Goal: Understand process/instructions: Learn how to perform a task or action

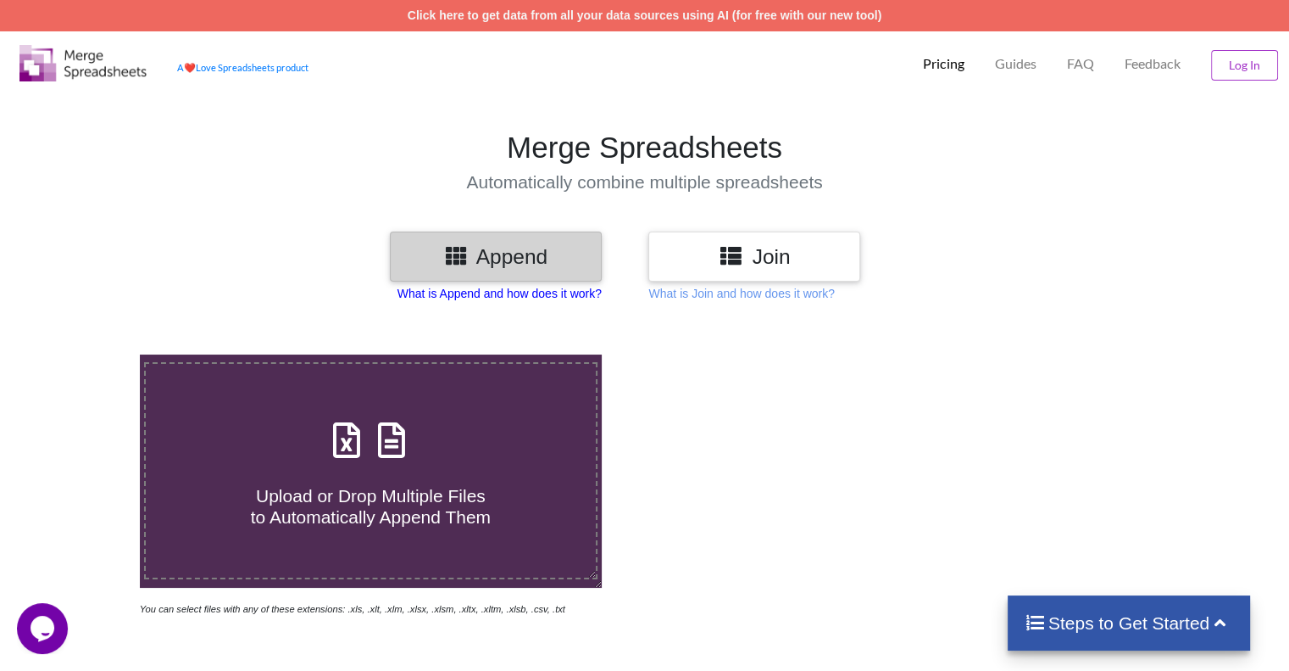
click at [563, 287] on p "What is Append and how does it work?" at bounding box center [500, 293] width 204 height 17
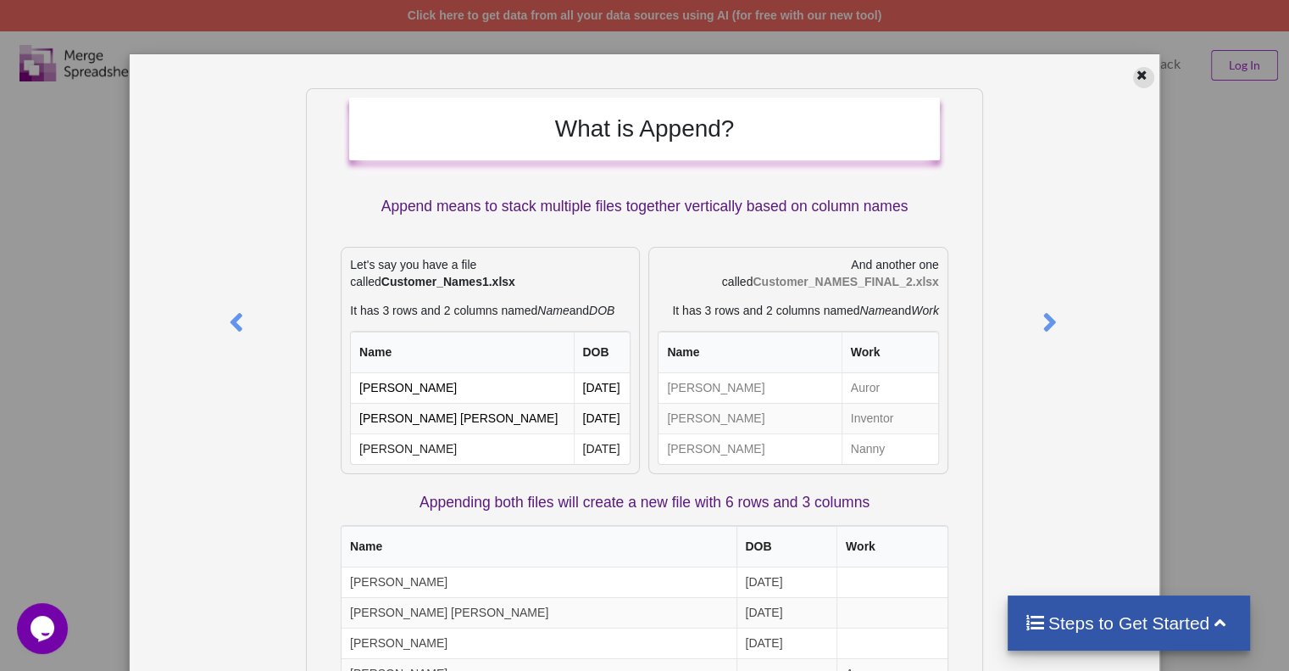
click at [1133, 80] on div at bounding box center [1143, 77] width 21 height 21
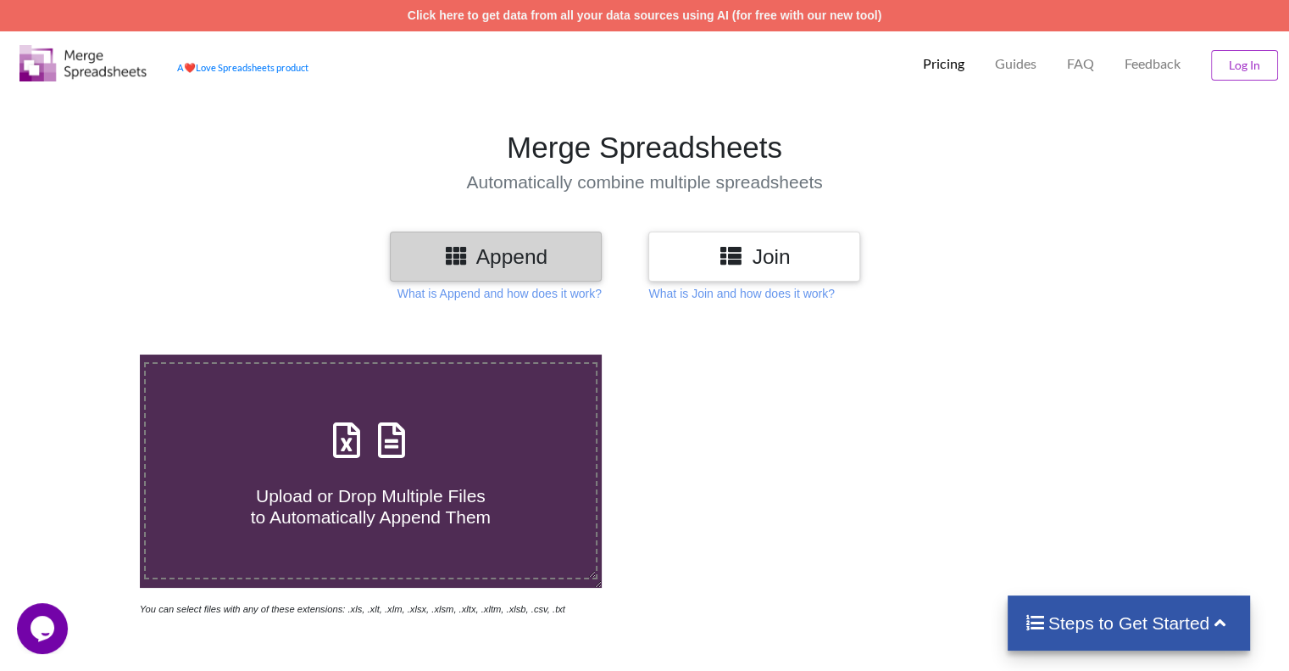
click at [773, 247] on h3 "Join" at bounding box center [754, 256] width 186 height 25
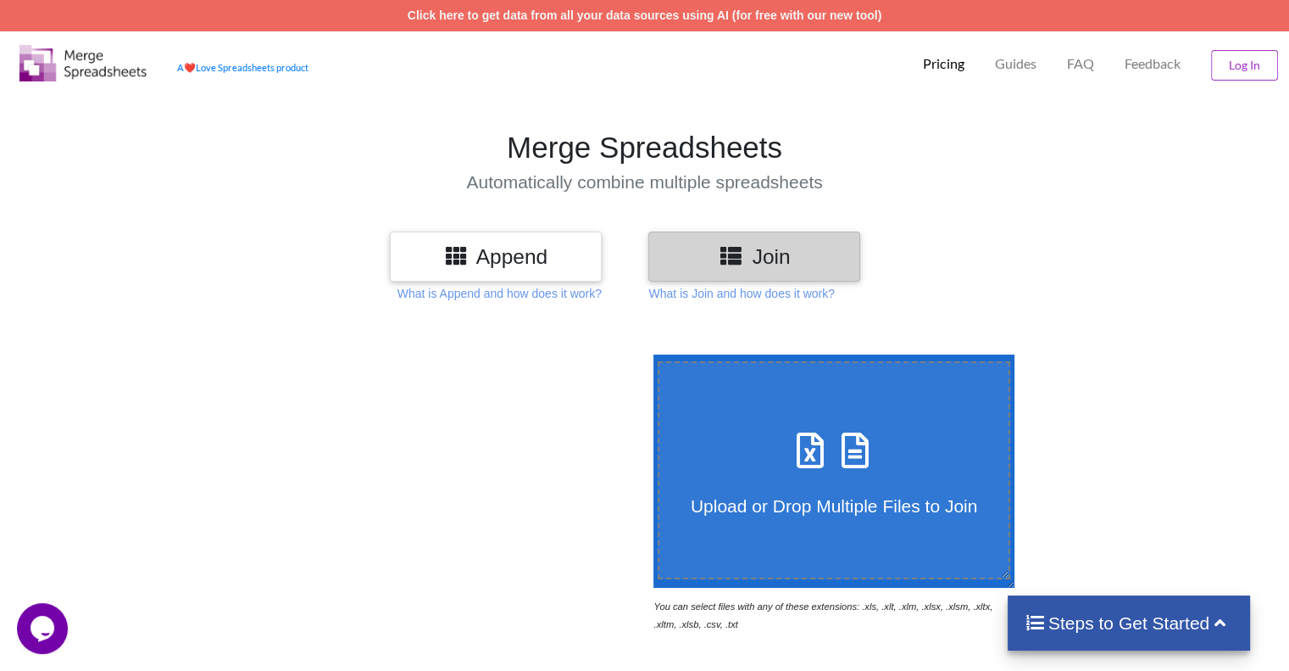
click at [508, 264] on h3 "Append" at bounding box center [496, 256] width 186 height 25
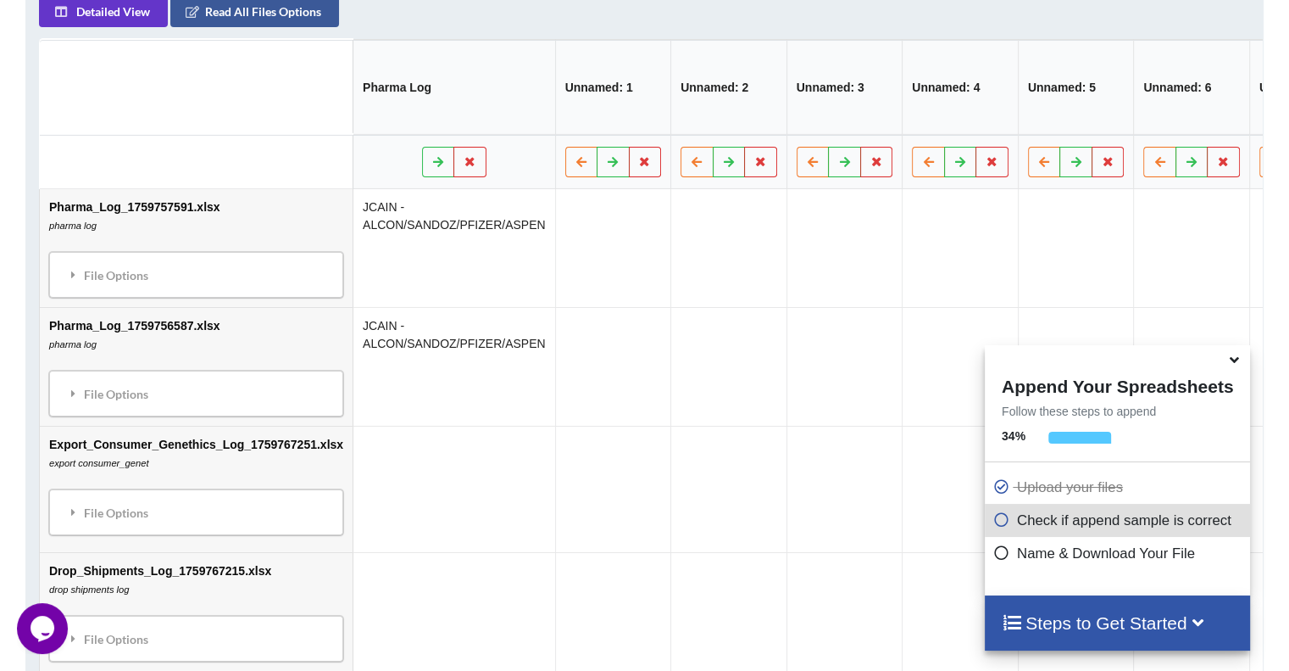
scroll to position [888, 0]
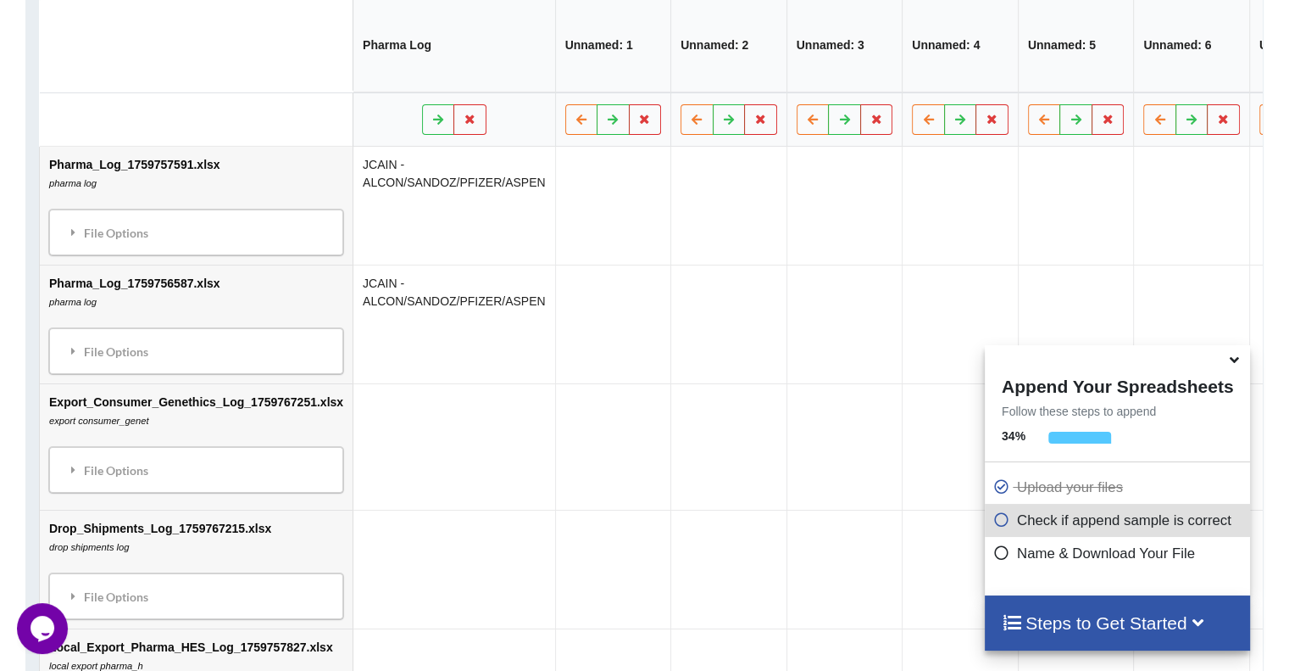
click at [245, 167] on td "Pharma_Log_1759757591.xlsx pharma log File Options Import Other Sheets File Opt…" at bounding box center [196, 206] width 313 height 118
click at [180, 300] on td "Pharma_Log_1759756587.xlsx pharma log File Options Import Other Sheets File Opt…" at bounding box center [196, 323] width 313 height 119
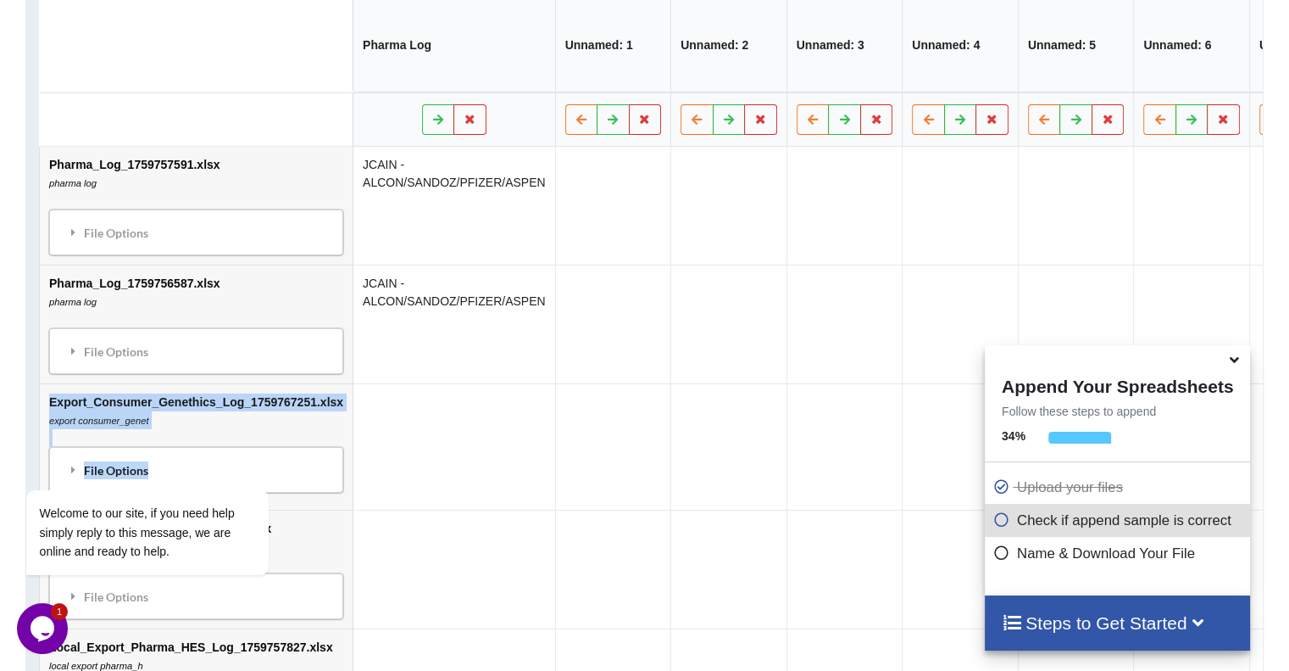
drag, startPoint x: 1285, startPoint y: 376, endPoint x: 1301, endPoint y: 257, distance: 119.8
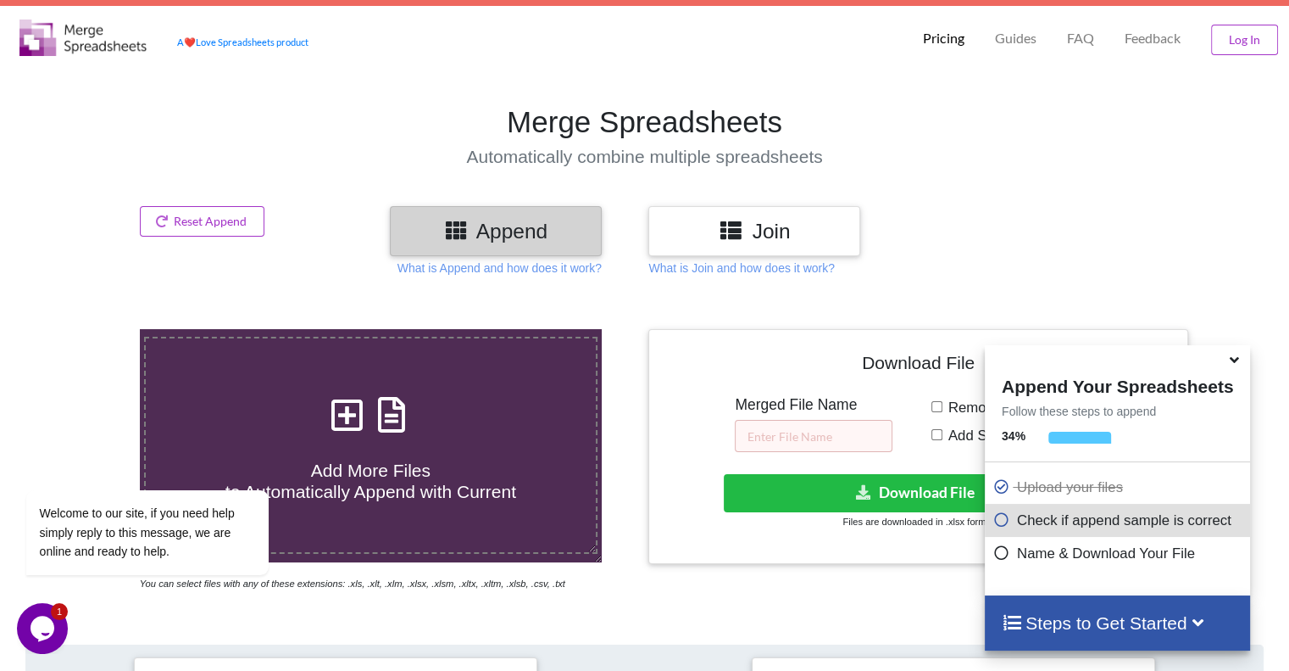
scroll to position [19, 0]
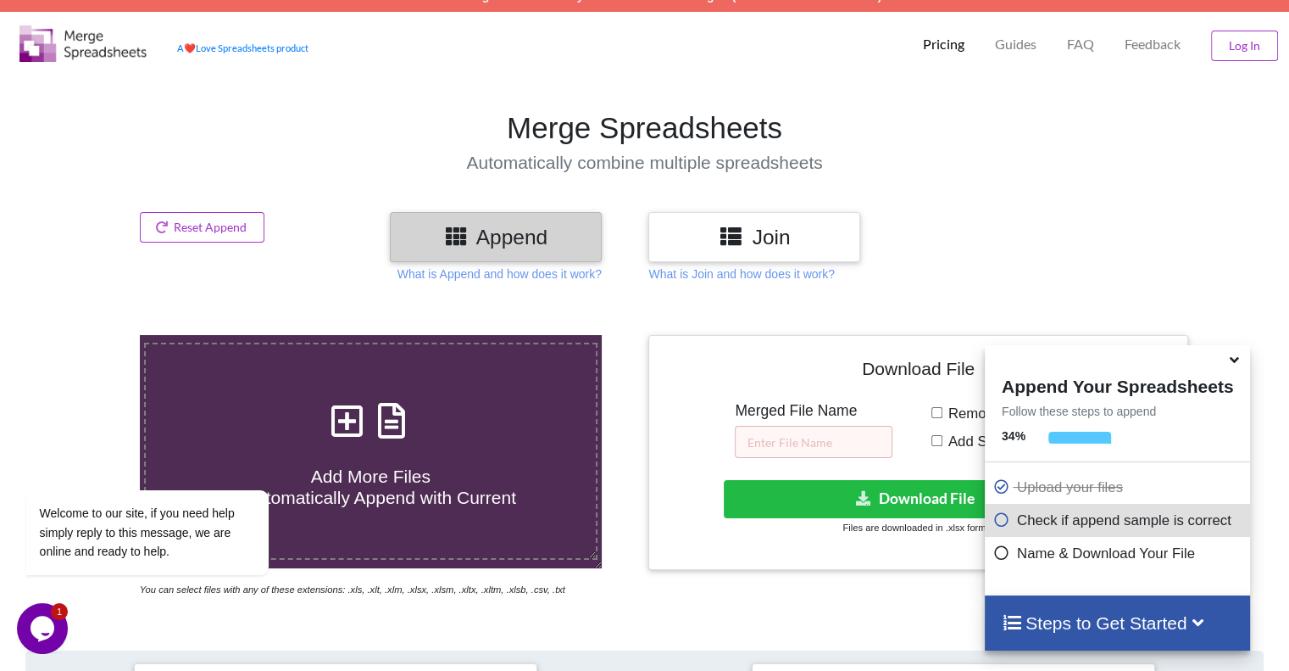
click at [776, 233] on h3 "Join" at bounding box center [754, 237] width 186 height 25
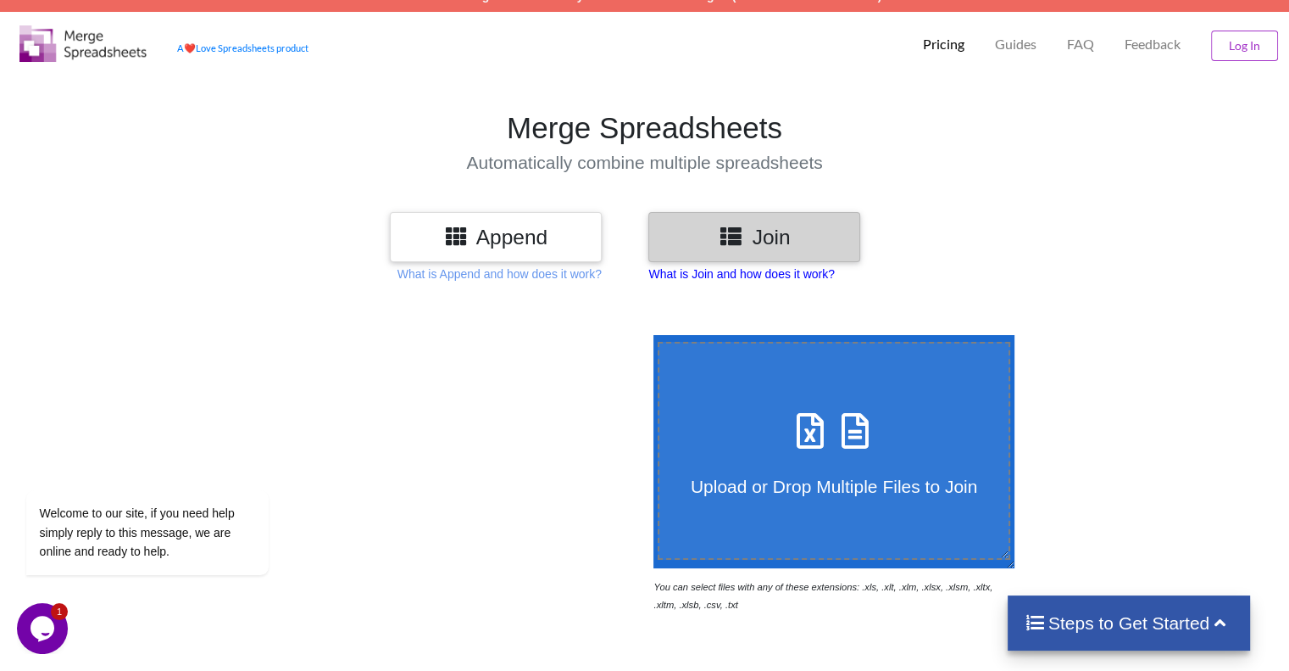
click at [657, 276] on p "What is Join and how does it work?" at bounding box center [741, 273] width 186 height 17
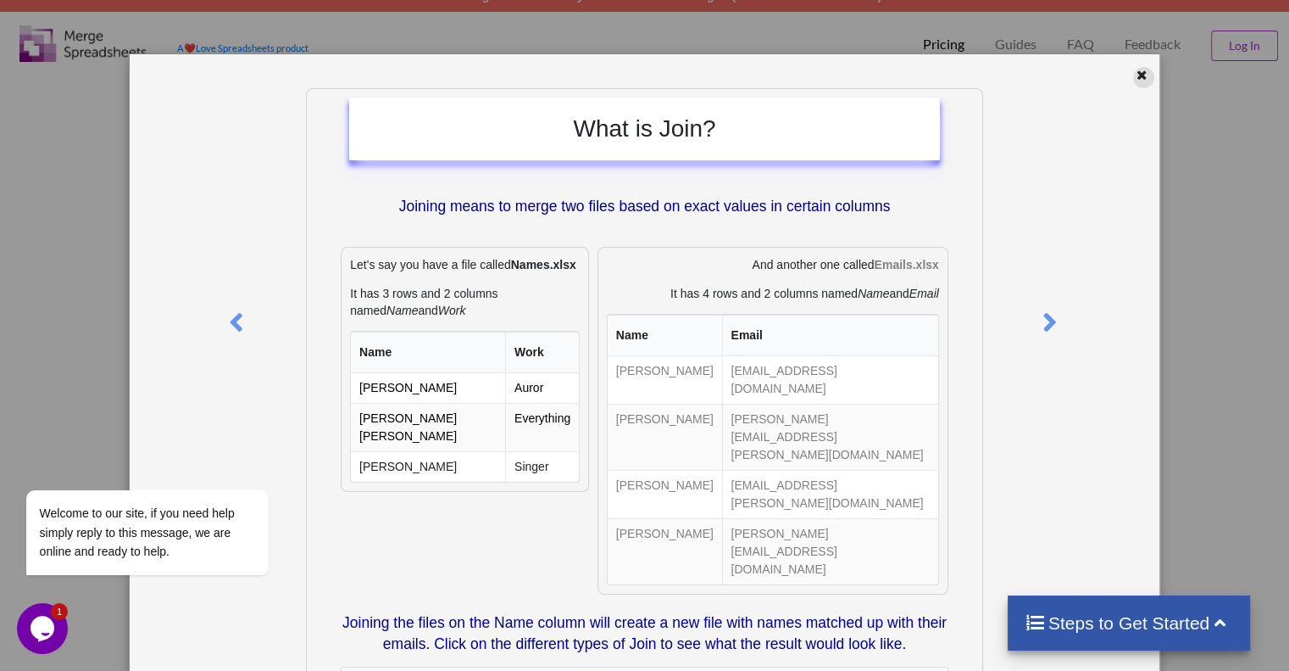
click at [1135, 68] on icon at bounding box center [1142, 73] width 14 height 12
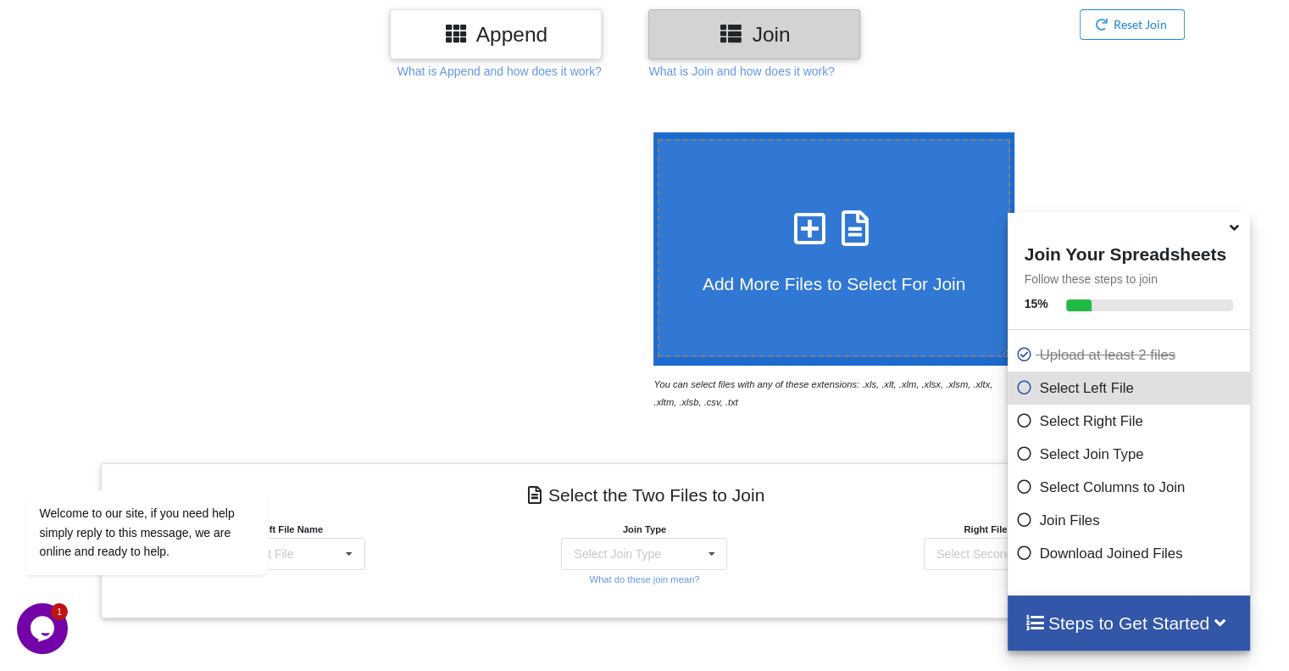
scroll to position [620, 0]
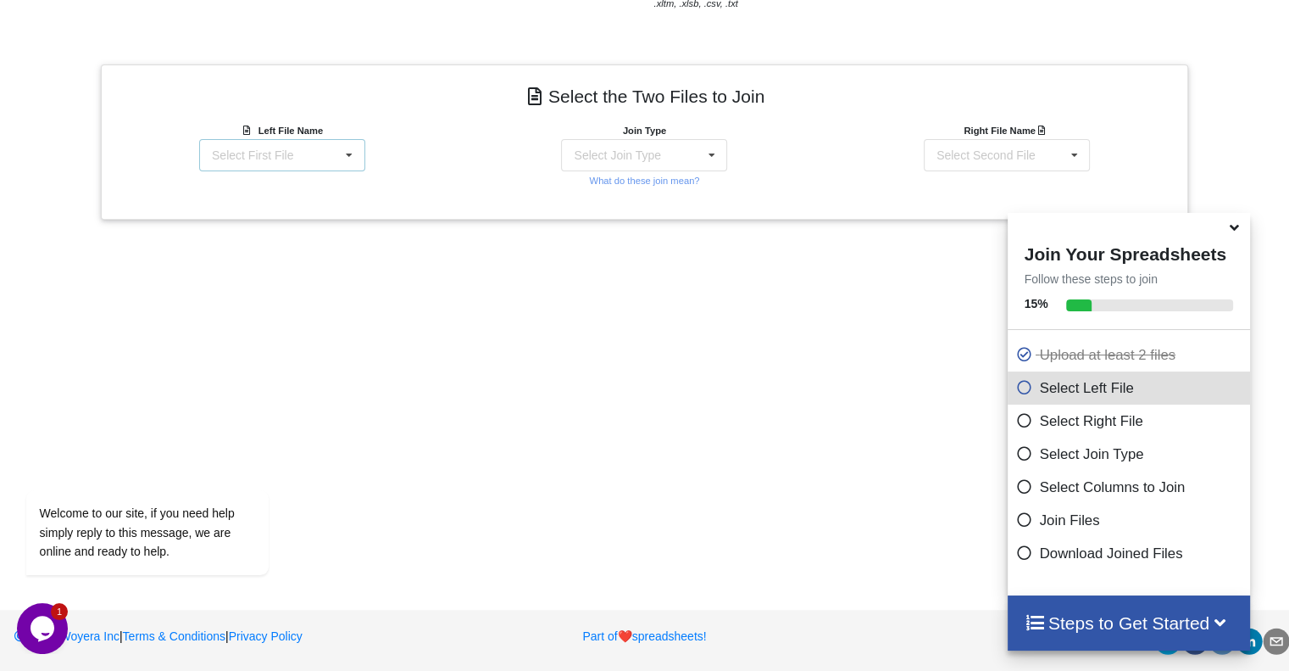
click at [334, 164] on div "Select First File Local_Export_Pharma_HES_Log_1759757827.xlsx : local export ph…" at bounding box center [282, 155] width 166 height 32
